Goal: Task Accomplishment & Management: Manage account settings

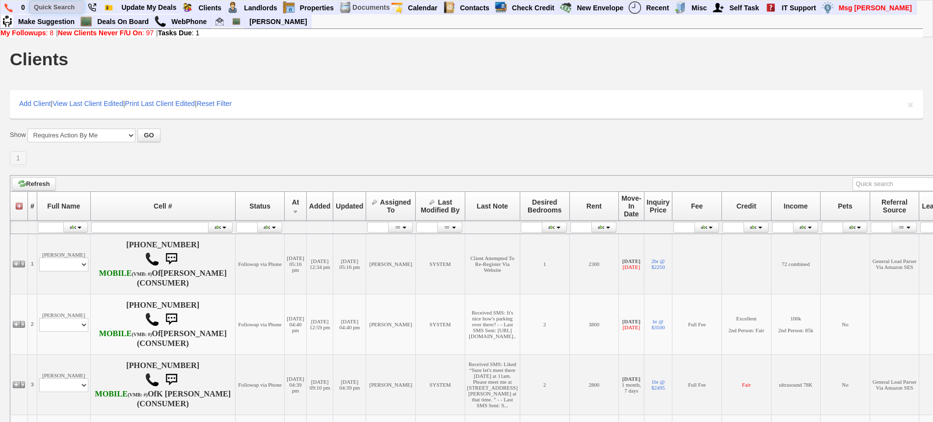
click at [63, 3] on input "text" at bounding box center [57, 7] width 54 height 12
paste input "929-247-5459"
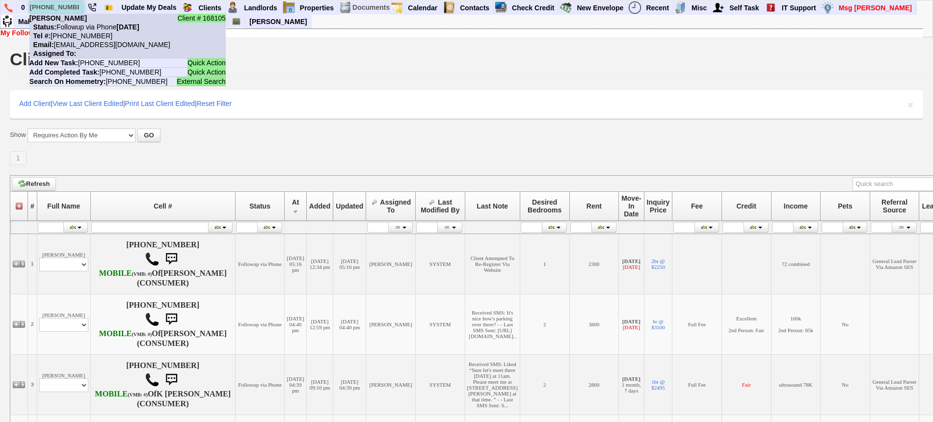
type input "929-247-5459"
click at [81, 20] on b "Bermelyn grullon" at bounding box center [57, 18] width 57 height 8
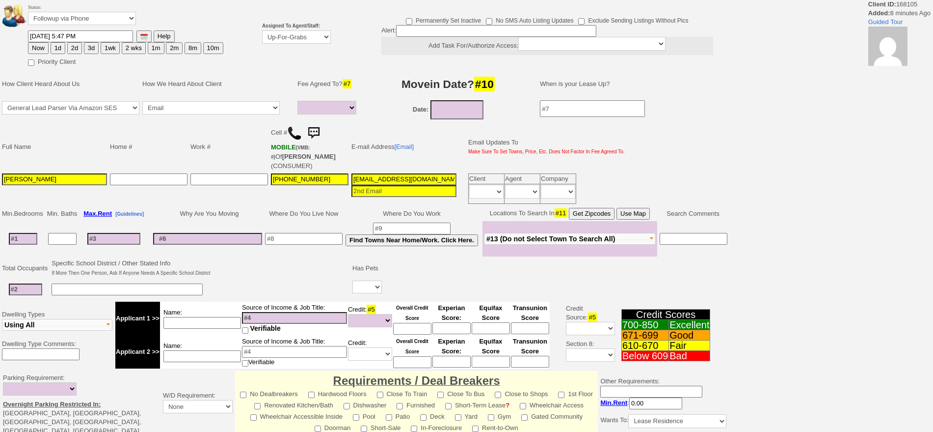
select select
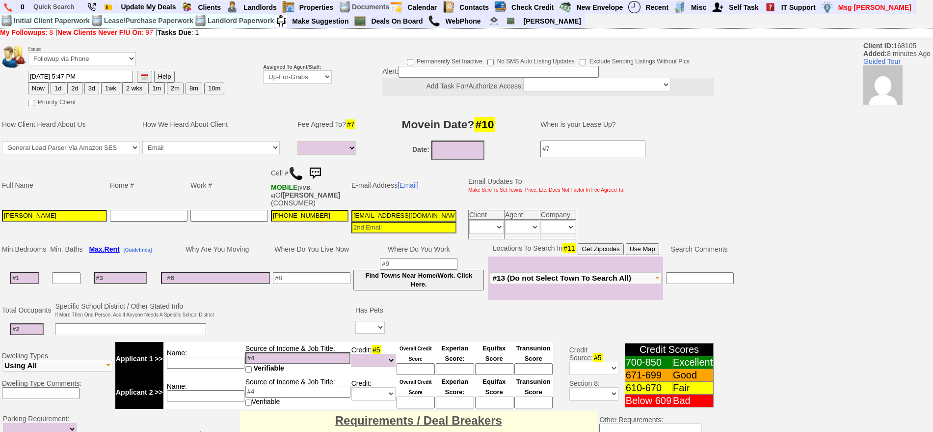
click at [63, 86] on button "1d" at bounding box center [58, 88] width 15 height 12
type input "09/25/2025 05:56 PM"
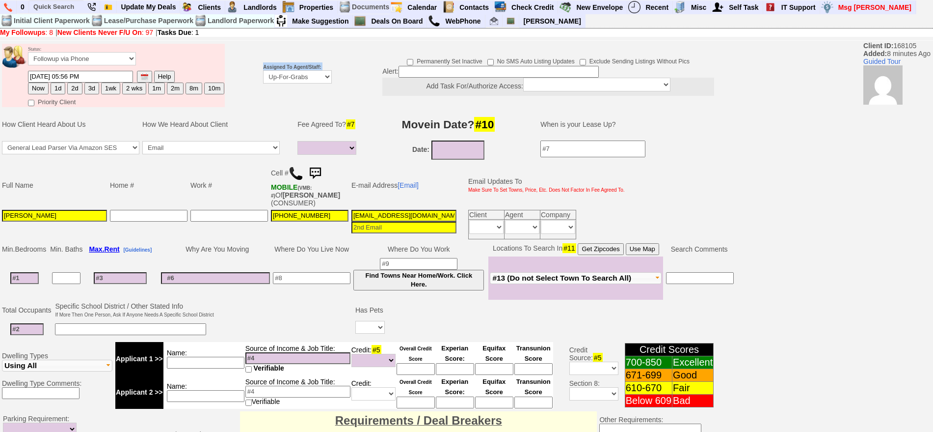
click at [264, 77] on tr "Status: Followup via Phone Followup via Email Followup When Section 8 Property …" at bounding box center [367, 75] width 735 height 66
click at [274, 79] on select "Up-For-Grabs ***** STAFF ***** Bob Bruno 914-419-3579 Cristy Liberto 914-486-10…" at bounding box center [297, 76] width 69 height 13
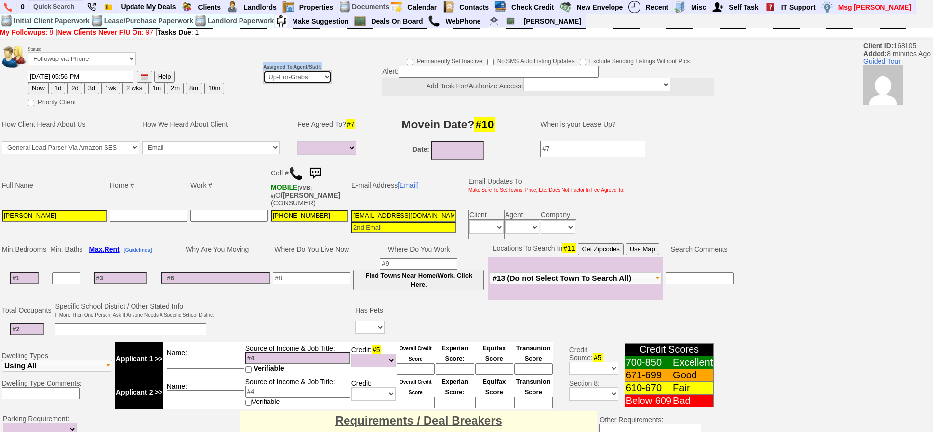
select select "148"
click at [263, 70] on select "Up-For-Grabs ***** STAFF ***** Bob Bruno 914-419-3579 Cristy Liberto 914-486-10…" at bounding box center [297, 76] width 69 height 13
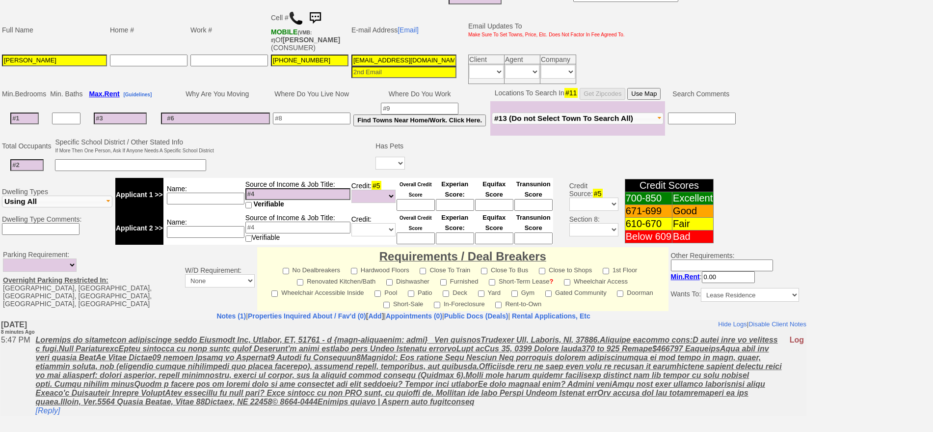
scroll to position [275, 0]
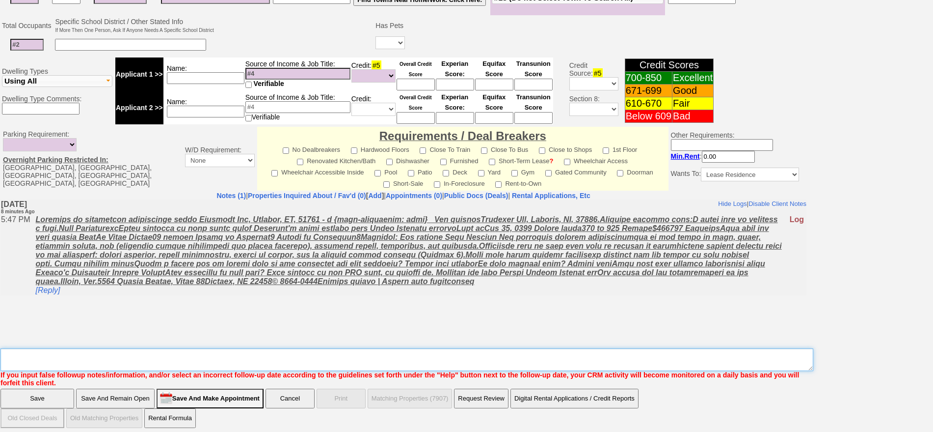
click at [565, 356] on textarea "Insert New Note Here" at bounding box center [406, 359] width 813 height 23
type textarea "f"
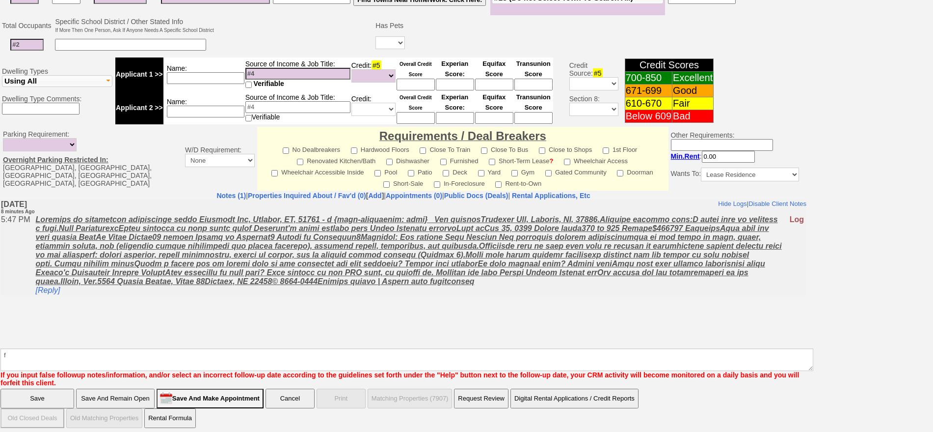
click input "Save" at bounding box center [37, 398] width 74 height 20
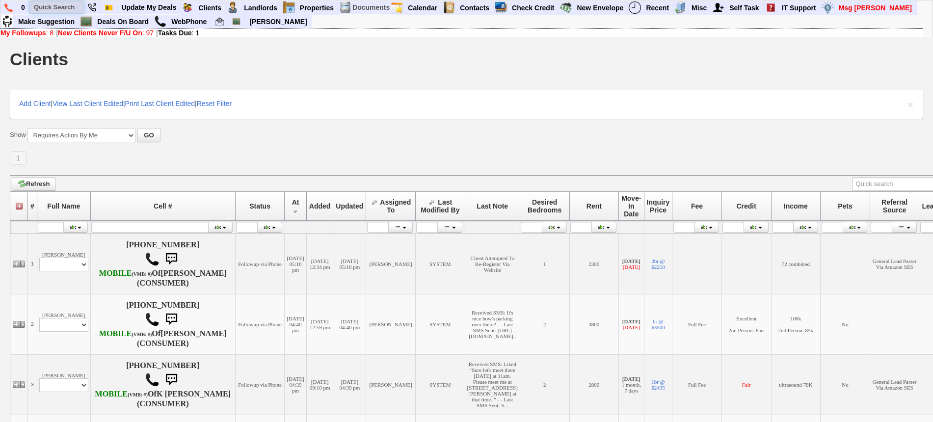
click at [61, 2] on input "text" at bounding box center [57, 7] width 54 height 12
paste input "914-346-8255"
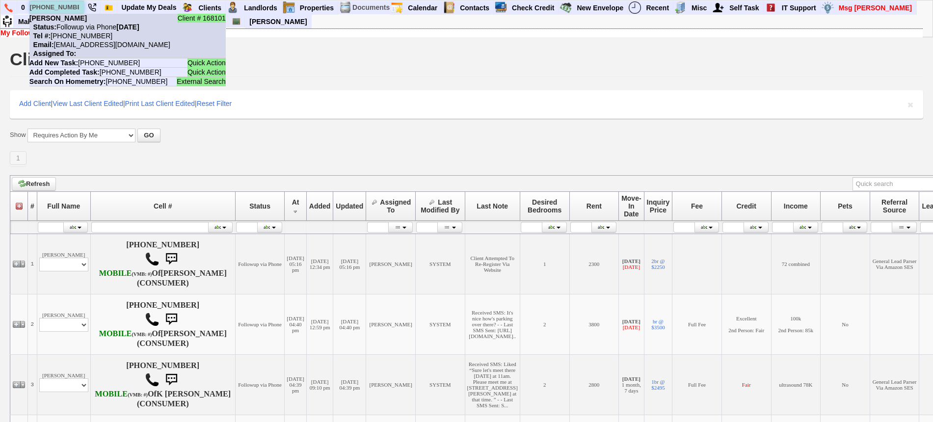
type input "914-346-8255"
click at [79, 20] on b "FABIANA FERNANDES" at bounding box center [57, 18] width 57 height 8
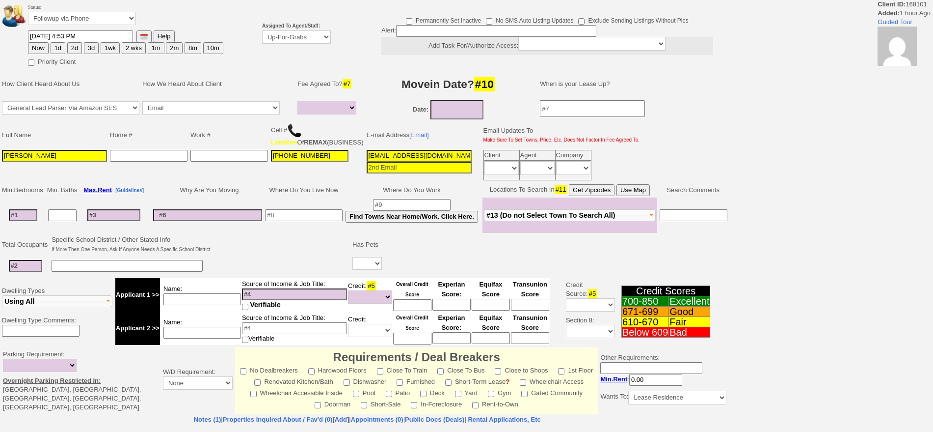
select select
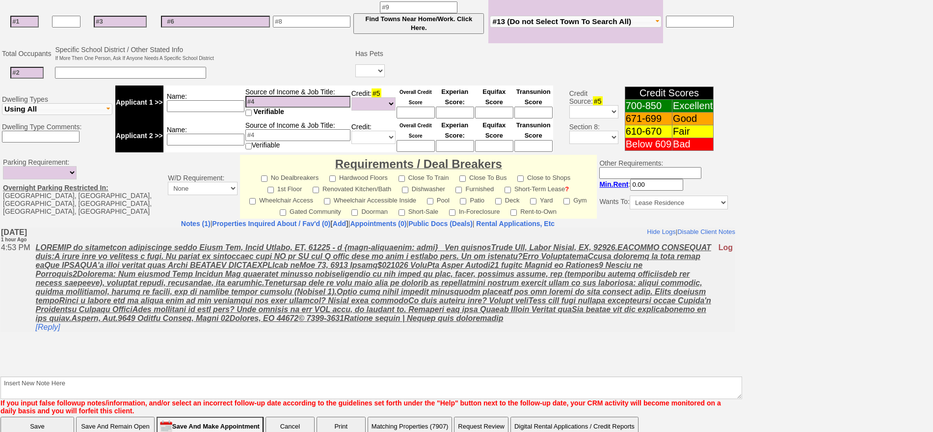
scroll to position [273, 0]
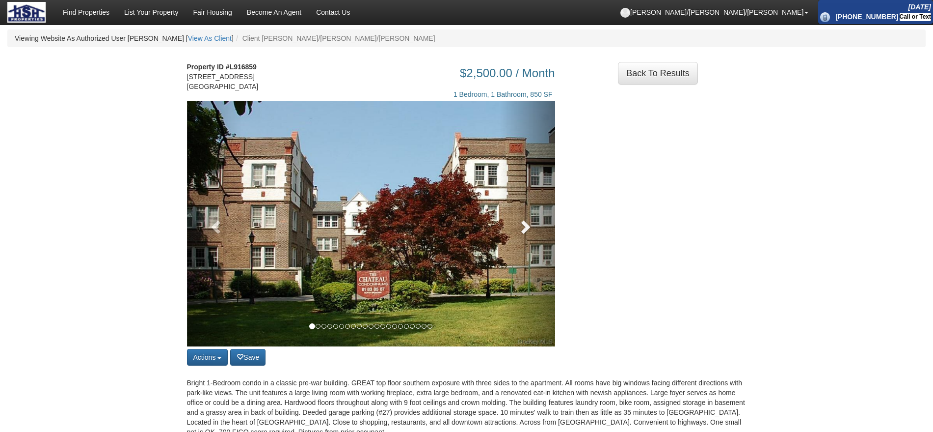
click at [526, 231] on span at bounding box center [524, 226] width 15 height 15
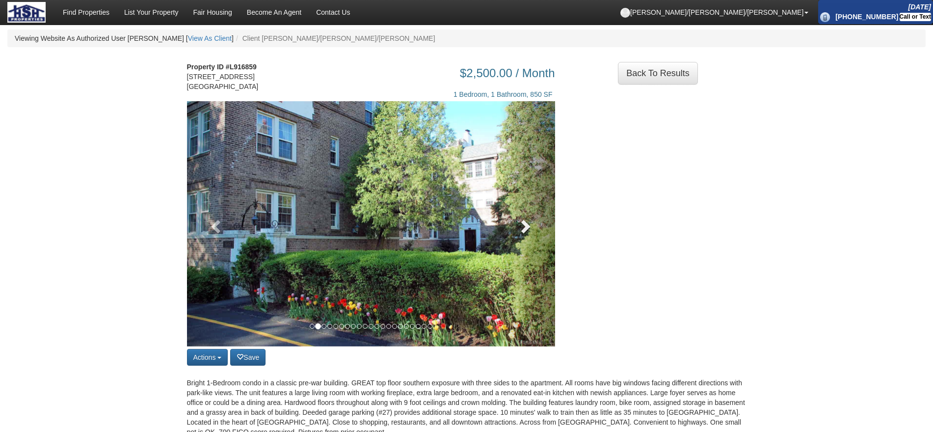
click at [526, 231] on span at bounding box center [524, 225] width 15 height 15
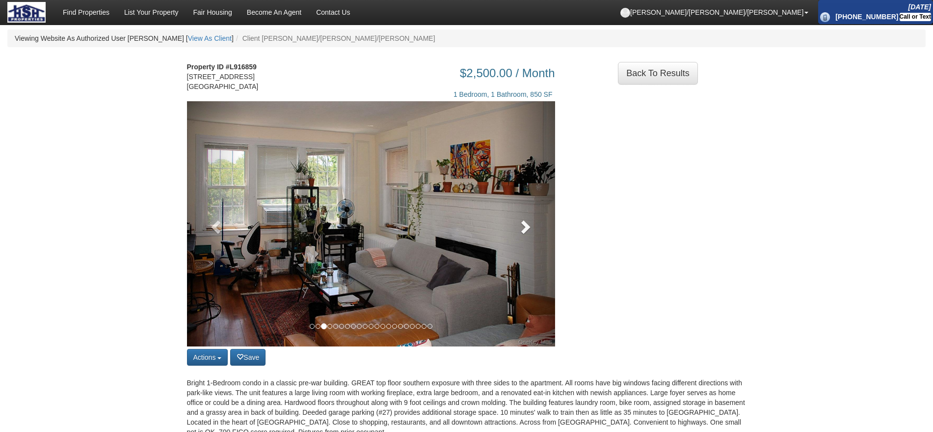
click at [526, 231] on span at bounding box center [524, 226] width 15 height 15
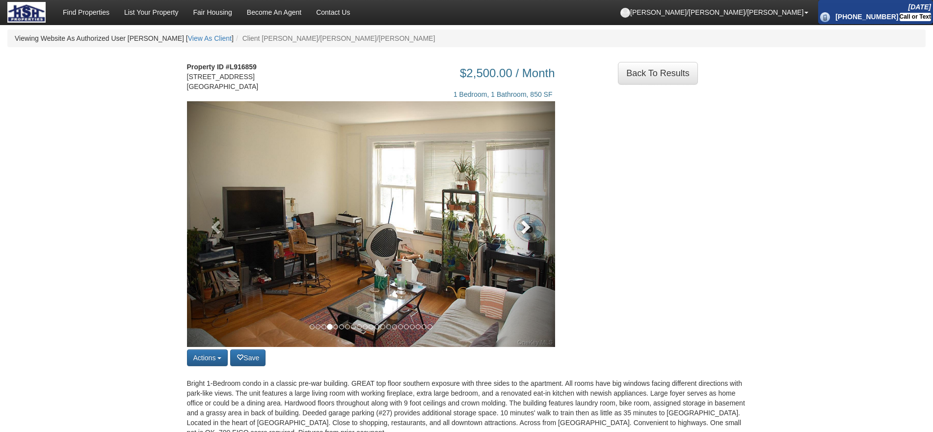
click at [526, 229] on span at bounding box center [524, 226] width 15 height 15
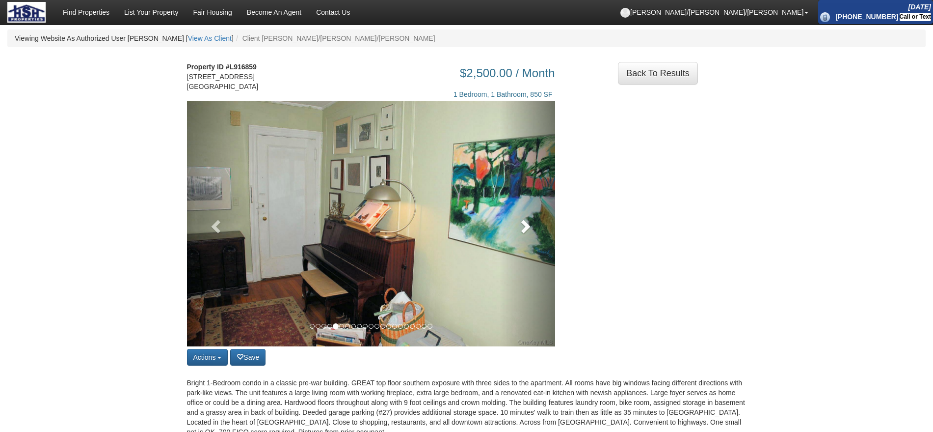
click at [526, 229] on span at bounding box center [524, 225] width 15 height 15
